Goal: Task Accomplishment & Management: Use online tool/utility

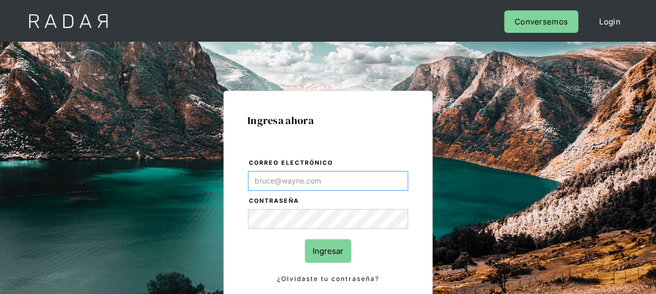
type input "[EMAIL_ADDRESS][DOMAIN_NAME]"
click at [321, 248] on input "Ingresar" at bounding box center [328, 251] width 46 height 23
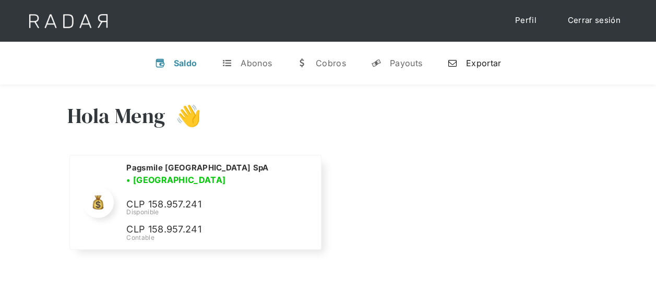
click at [471, 64] on div "Exportar" at bounding box center [483, 63] width 35 height 10
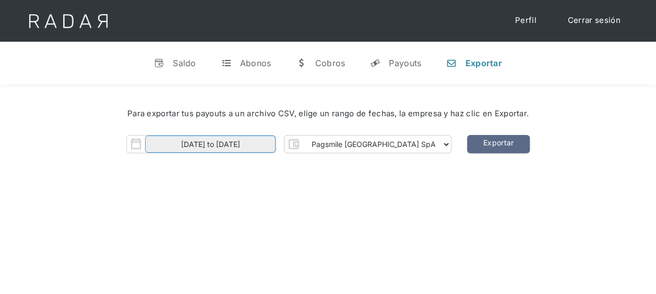
click at [272, 142] on input "[DATE] to [DATE]" at bounding box center [210, 144] width 130 height 17
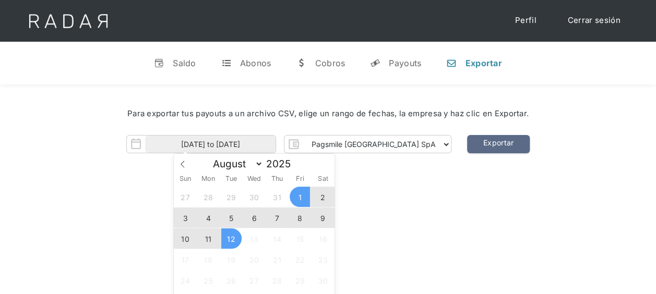
click at [205, 240] on span "11" at bounding box center [208, 239] width 20 height 20
type input "[DATE]"
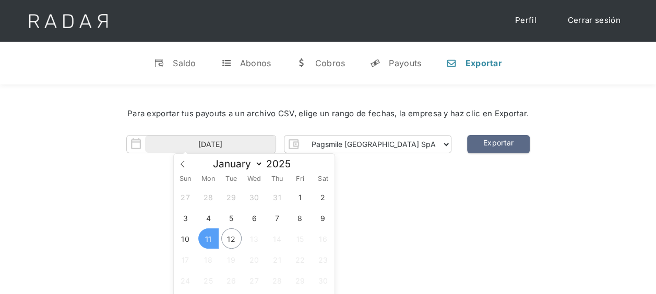
click at [208, 236] on span "11" at bounding box center [208, 239] width 20 height 20
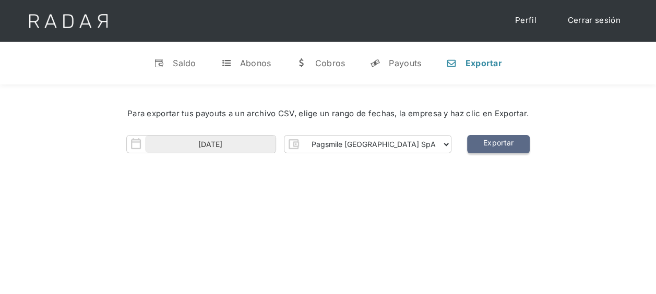
click at [467, 141] on link "Exportar" at bounding box center [498, 144] width 63 height 18
